Goal: Information Seeking & Learning: Learn about a topic

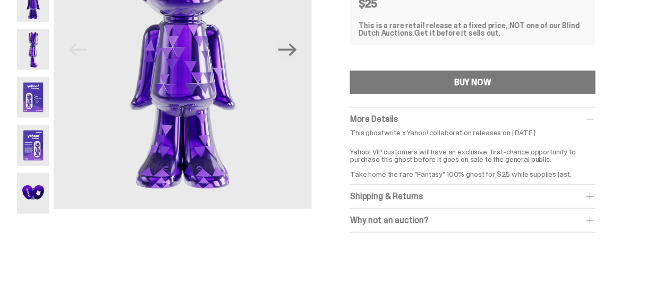
scroll to position [170, 0]
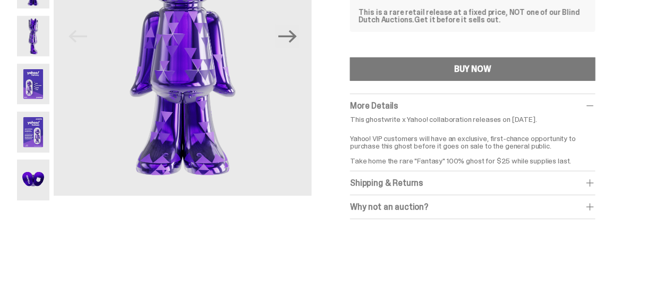
click at [368, 208] on div "Why not an auction?" at bounding box center [473, 206] width 246 height 11
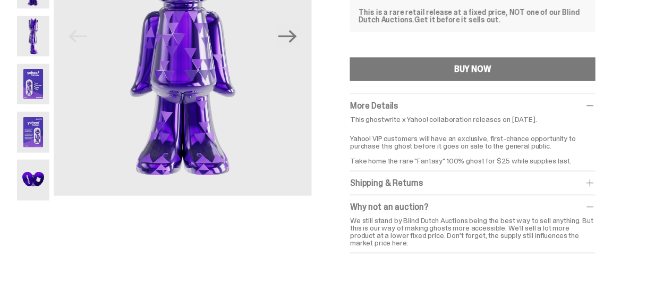
click at [35, 183] on img at bounding box center [33, 179] width 32 height 40
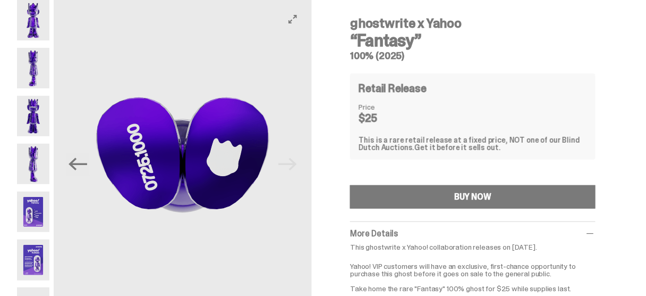
scroll to position [43, 0]
click at [26, 221] on img at bounding box center [33, 211] width 32 height 40
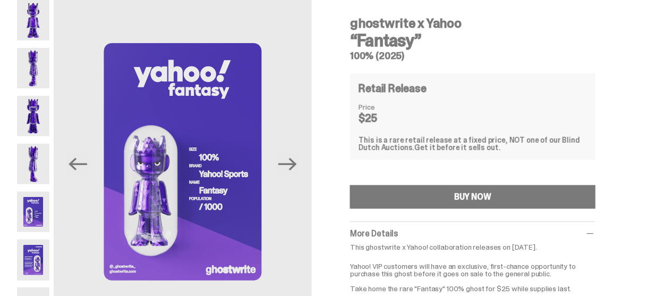
click at [36, 156] on img at bounding box center [33, 164] width 32 height 40
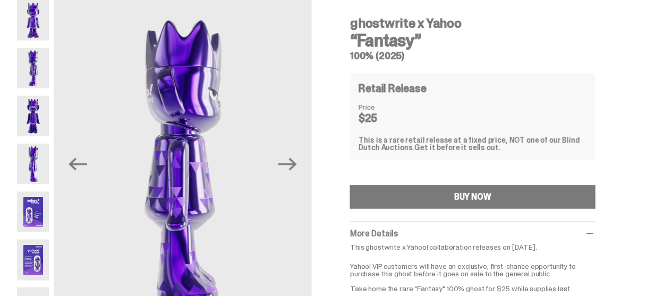
click at [38, 119] on img at bounding box center [33, 116] width 32 height 40
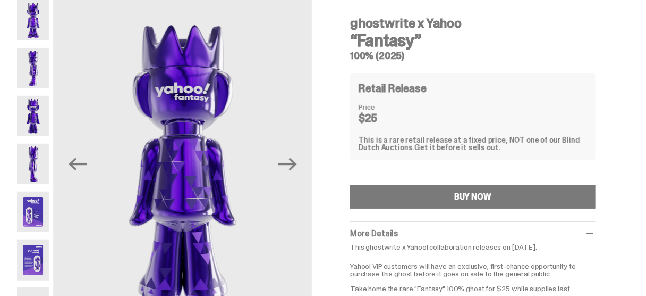
click at [40, 66] on img at bounding box center [33, 68] width 32 height 40
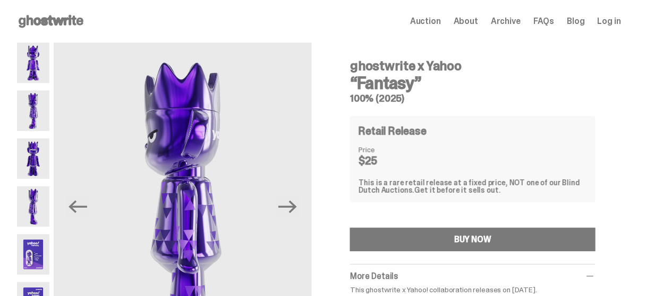
click at [32, 68] on img at bounding box center [33, 63] width 32 height 40
